Goal: Find contact information: Find contact information

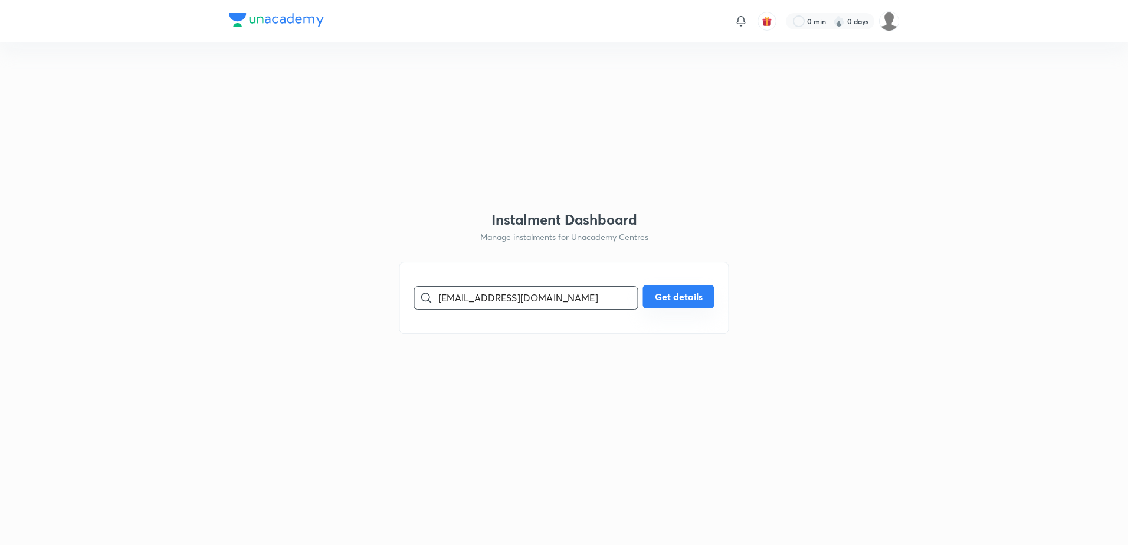
type input "[EMAIL_ADDRESS][DOMAIN_NAME]"
click at [666, 299] on button "Get details" at bounding box center [678, 297] width 71 height 24
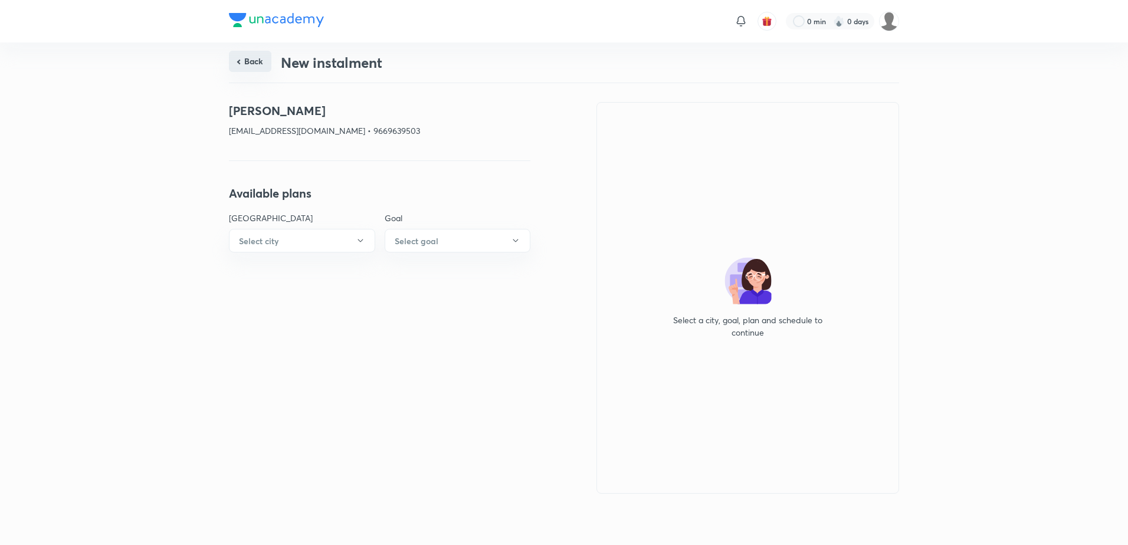
click at [243, 67] on button "Back" at bounding box center [250, 61] width 42 height 21
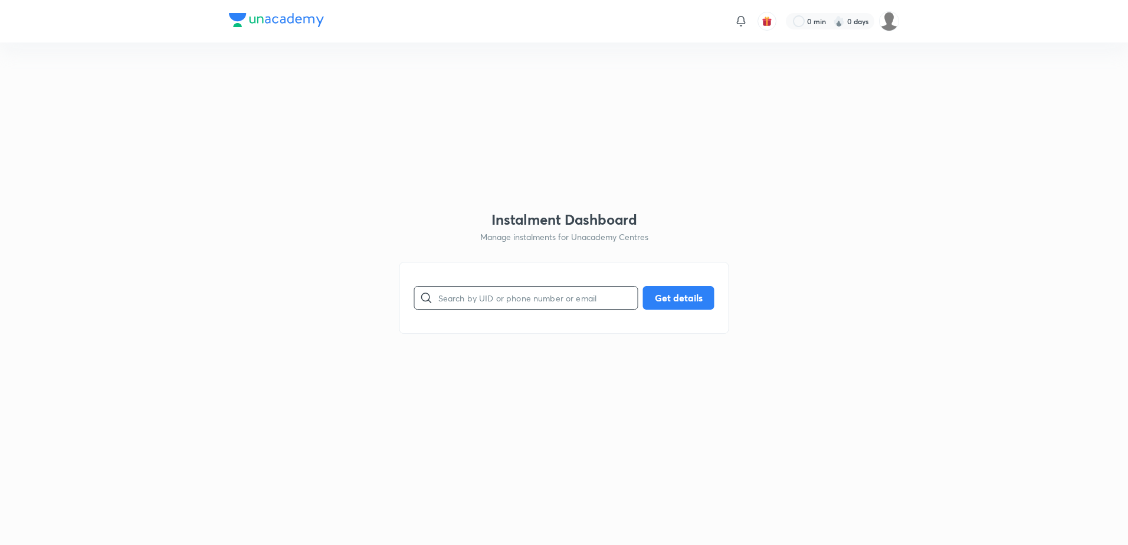
click at [515, 298] on input "text" at bounding box center [537, 298] width 199 height 30
paste input "[EMAIL_ADDRESS][DOMAIN_NAME]"
type input "[EMAIL_ADDRESS][DOMAIN_NAME]"
click at [673, 299] on button "Get details" at bounding box center [678, 297] width 71 height 24
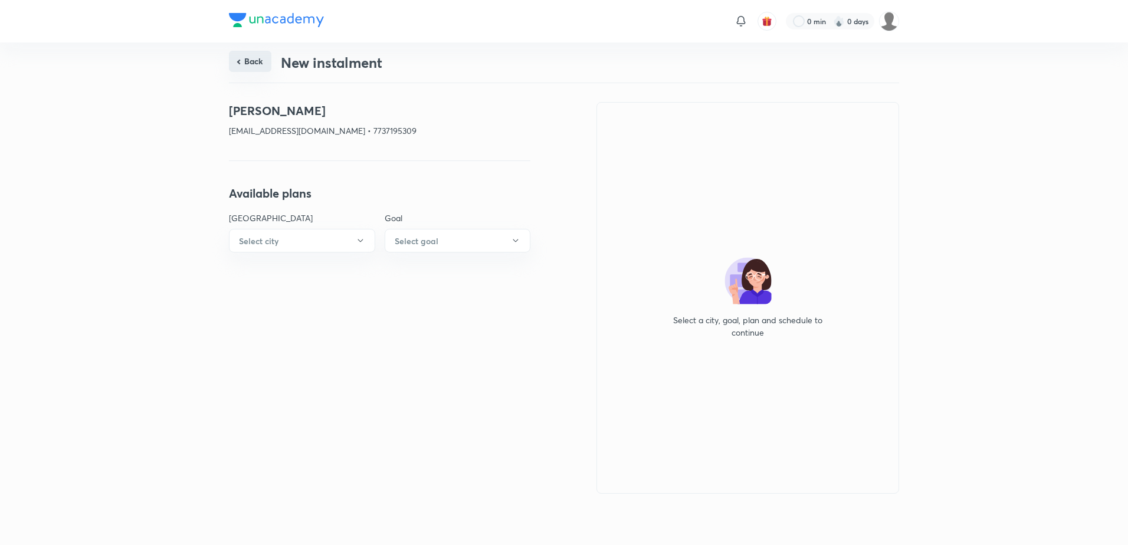
click at [247, 53] on button "Back" at bounding box center [250, 61] width 42 height 21
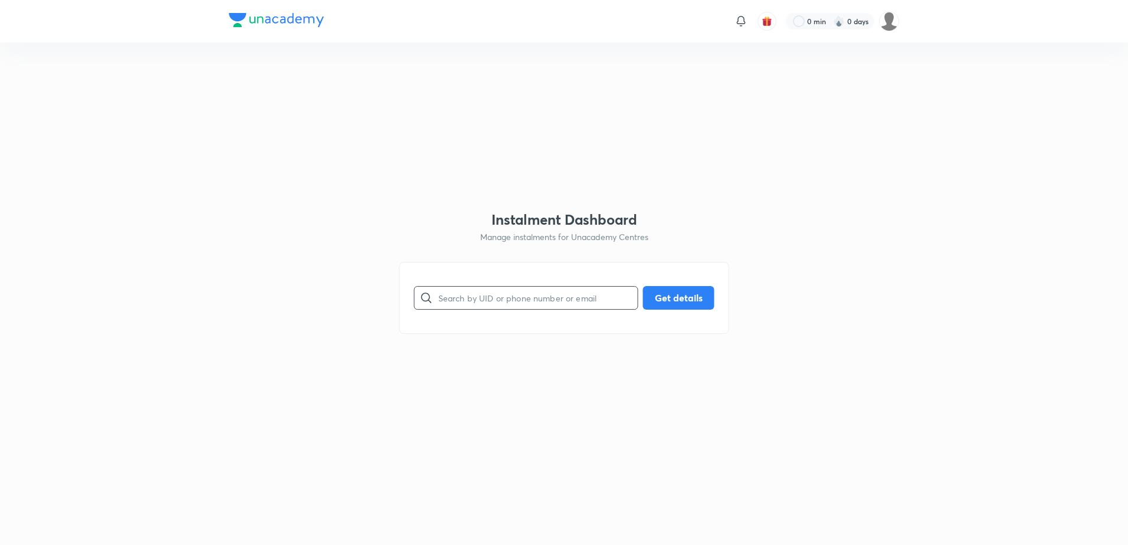
click at [515, 298] on input "text" at bounding box center [537, 298] width 199 height 30
paste input "[EMAIL_ADDRESS][DOMAIN_NAME]"
type input "[EMAIL_ADDRESS][DOMAIN_NAME]"
click at [657, 299] on button "Get details" at bounding box center [678, 297] width 71 height 24
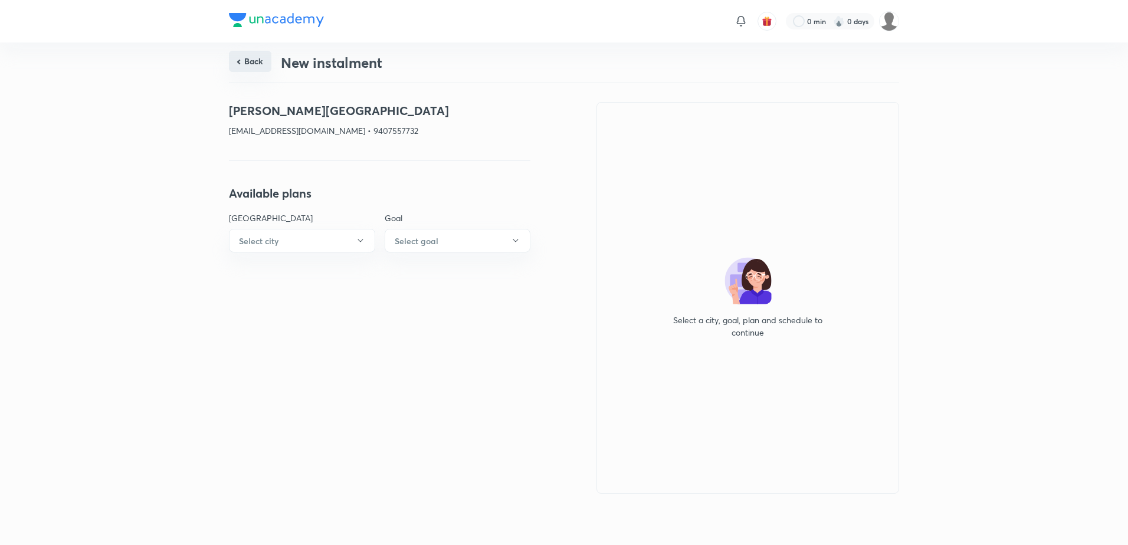
click at [261, 60] on button "Back" at bounding box center [250, 61] width 42 height 21
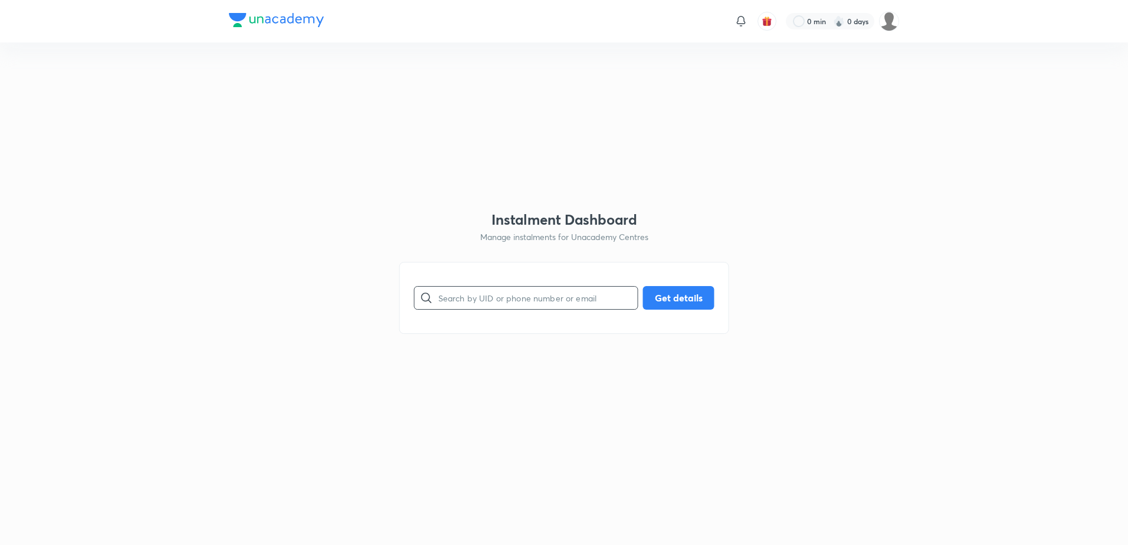
click at [477, 290] on input "text" at bounding box center [537, 298] width 199 height 30
paste input "[EMAIL_ADDRESS][DOMAIN_NAME]"
type input "[EMAIL_ADDRESS][DOMAIN_NAME]"
click at [682, 285] on div "[EMAIL_ADDRESS][DOMAIN_NAME] ​ Get details" at bounding box center [565, 298] width 330 height 72
click at [682, 294] on button "Get details" at bounding box center [678, 297] width 71 height 24
